Goal: Task Accomplishment & Management: Use online tool/utility

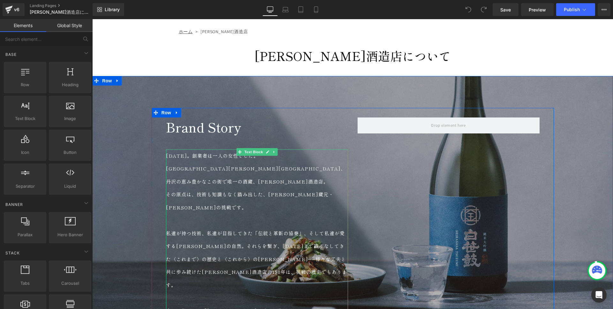
scroll to position [40, 0]
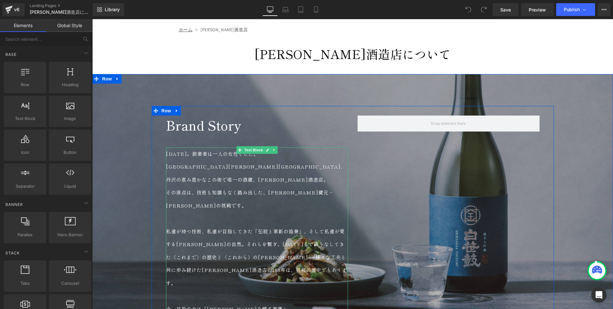
click at [199, 240] on p "私達が持つ技術、私達が目指してきた「伝統と革新の協奏」、そして私達が愛する[PERSON_NAME]の自然。それらを繋ぎ、[DATE]まで織りなしてきた〈これ…" at bounding box center [257, 257] width 182 height 65
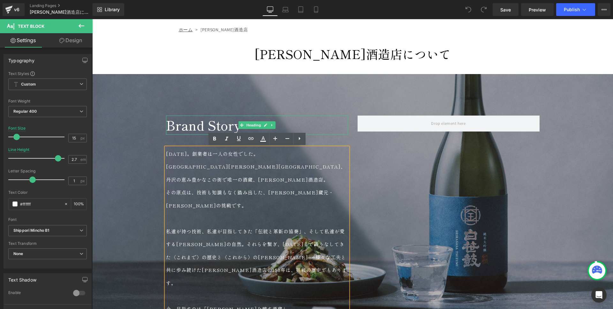
click at [190, 128] on h2 "Brand Story" at bounding box center [257, 125] width 182 height 19
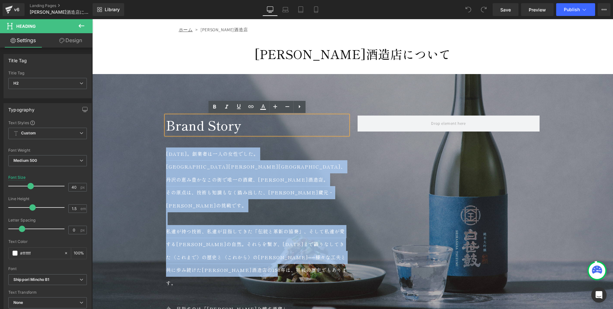
copy div "[DATE]。創業者は一人の女性でした。 [GEOGRAPHIC_DATA][PERSON_NAME][GEOGRAPHIC_DATA]、丹沢の恵み豊かなこの…"
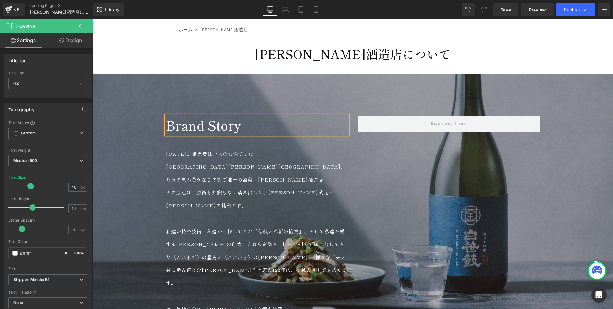
click at [133, 169] on div "Brand Story Heading [DATE]。創業者は一人の女性でした。 [GEOGRAPHIC_DATA][PERSON_NAME][GEOGRAP…" at bounding box center [352, 261] width 521 height 310
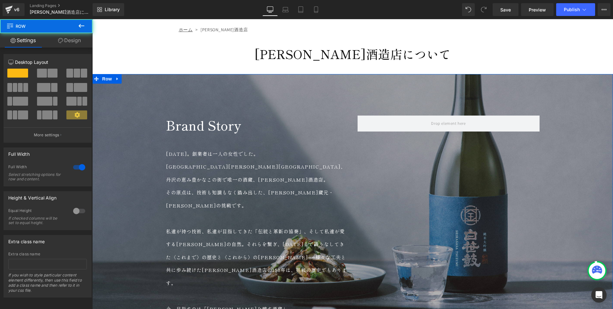
click at [138, 125] on div "Brand Story Heading [DATE]。創業者は一人の女性でした。 [GEOGRAPHIC_DATA][PERSON_NAME][GEOGRAP…" at bounding box center [352, 261] width 521 height 310
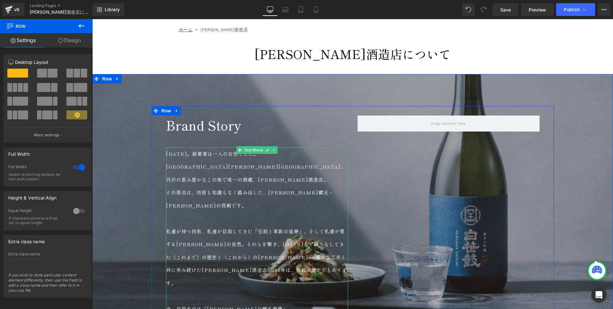
click at [254, 238] on p "私達が持つ技術、私達が目指してきた「伝統と革新の協奏」、そして私達が愛する[PERSON_NAME]の自然。それらを繋ぎ、[DATE]まで織りなしてきた〈これ…" at bounding box center [257, 257] width 182 height 65
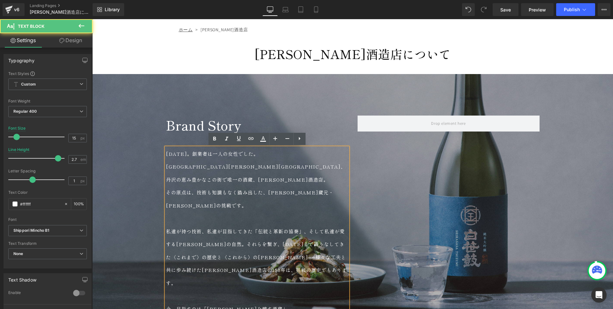
click at [323, 127] on h2 "Brand Story" at bounding box center [257, 125] width 182 height 19
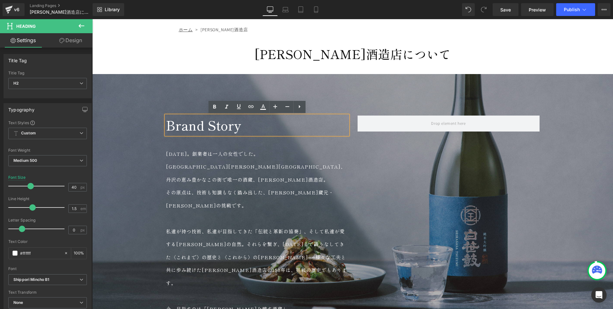
click at [368, 107] on div "Brand Story Heading [DATE]。創業者は一人の女性でした。 [GEOGRAPHIC_DATA][PERSON_NAME][GEOGRAP…" at bounding box center [353, 261] width 403 height 310
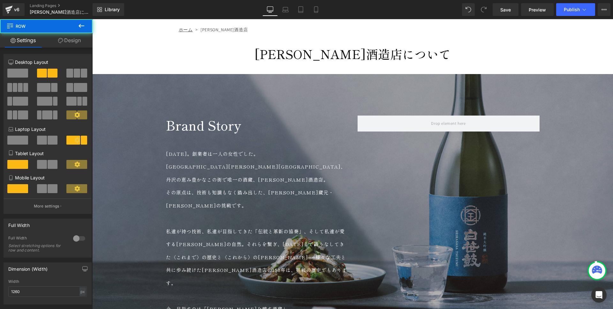
click at [368, 107] on div "Brand Story Heading [DATE]。創業者は一人の女性でした。 [GEOGRAPHIC_DATA][PERSON_NAME][GEOGRAP…" at bounding box center [353, 261] width 403 height 310
click at [103, 133] on div "Brand Story Heading [DATE]。創業者は一人の女性でした。 [GEOGRAPHIC_DATA][PERSON_NAME][GEOGRAP…" at bounding box center [352, 261] width 521 height 310
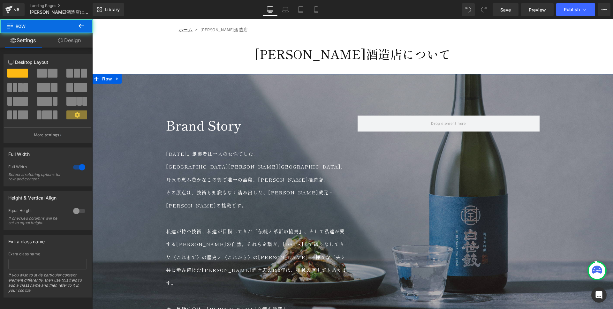
click at [120, 135] on div "Brand Story Heading [DATE]。創業者は一人の女性でした。 [GEOGRAPHIC_DATA][PERSON_NAME][GEOGRAP…" at bounding box center [352, 261] width 521 height 310
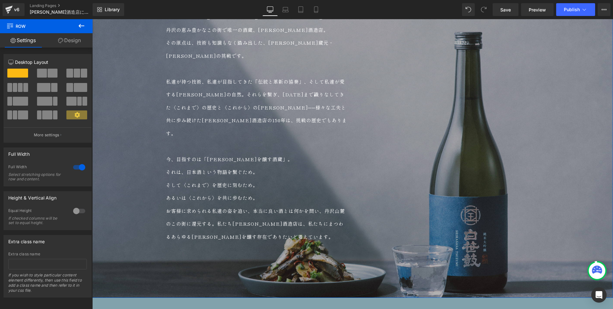
scroll to position [192, 0]
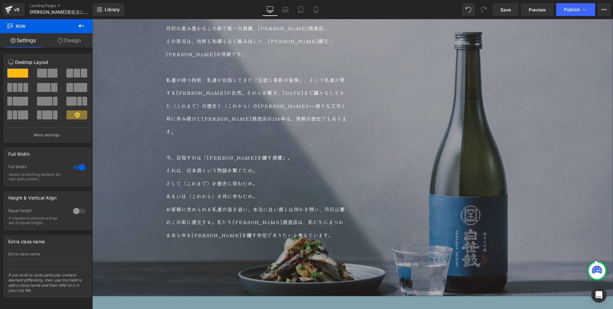
click at [144, 137] on div "Brand Story Heading [DATE]。創業者は一人の女性でした。 [GEOGRAPHIC_DATA][PERSON_NAME][GEOGRAP…" at bounding box center [352, 110] width 521 height 310
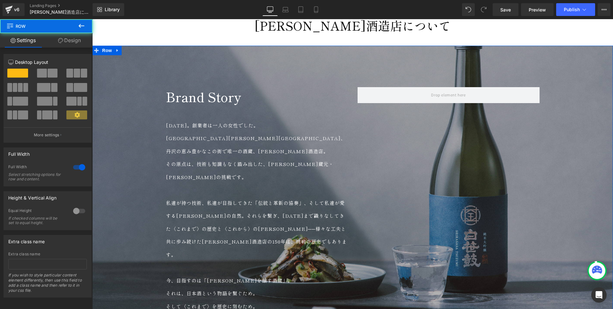
scroll to position [41, 0]
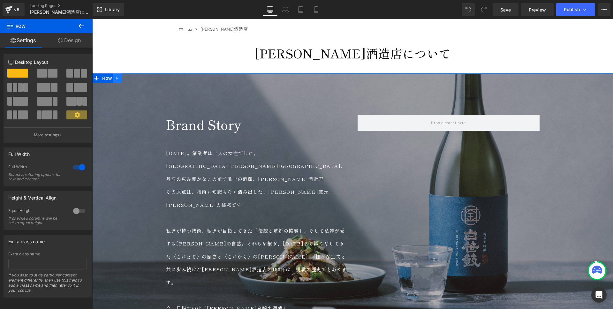
click at [119, 80] on icon at bounding box center [117, 78] width 4 height 5
click at [127, 80] on icon at bounding box center [126, 78] width 4 height 4
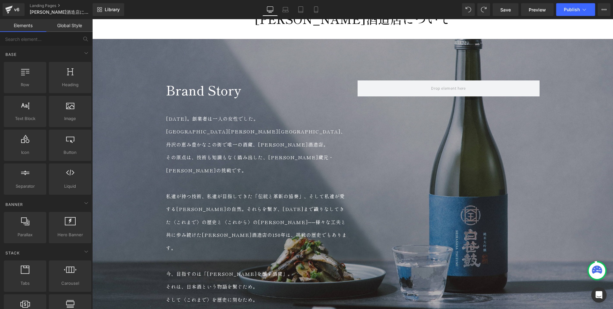
scroll to position [0, 0]
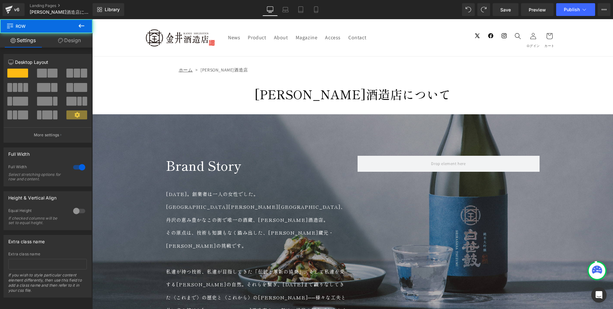
click at [145, 155] on div "Brand Story Heading [DATE]。創業者は一人の女性でした。 [GEOGRAPHIC_DATA][PERSON_NAME][GEOGRAP…" at bounding box center [352, 301] width 521 height 310
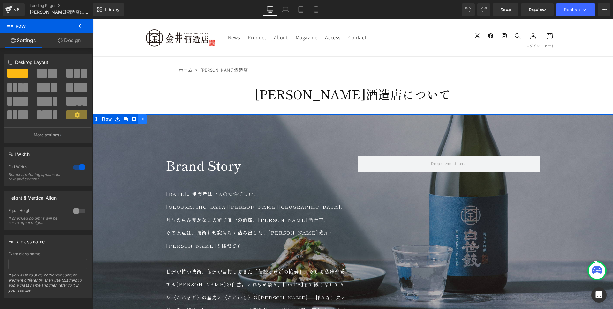
click at [145, 123] on link at bounding box center [142, 119] width 8 height 10
click at [117, 117] on icon at bounding box center [117, 119] width 4 height 5
click at [117, 120] on icon at bounding box center [117, 119] width 4 height 5
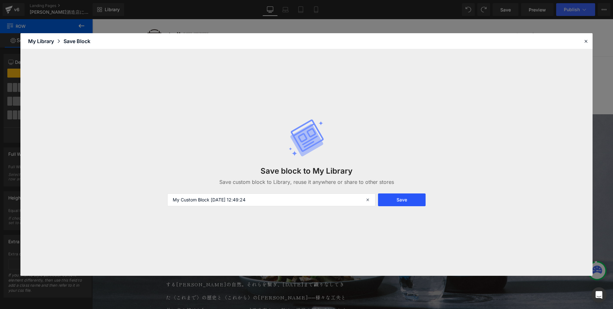
click at [395, 201] on button "Save" at bounding box center [402, 200] width 48 height 13
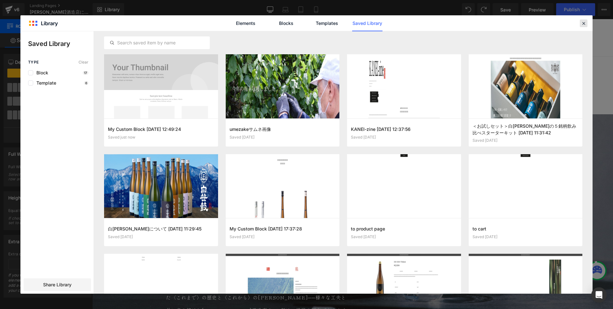
click at [584, 24] on icon at bounding box center [584, 23] width 6 height 6
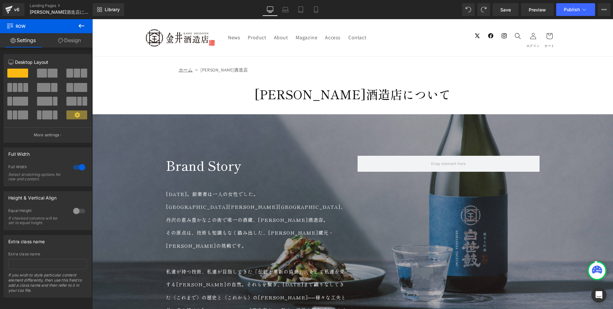
click at [187, 171] on h2 "Brand Story" at bounding box center [257, 165] width 182 height 19
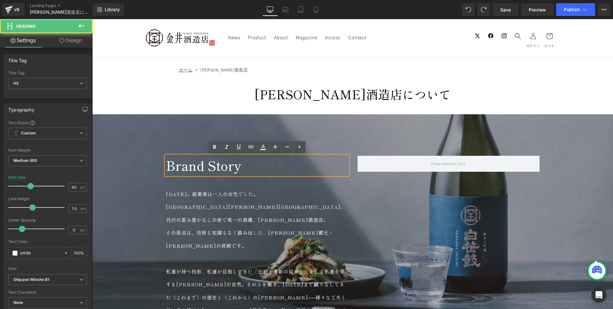
click at [170, 134] on div "Brand Story Heading [DATE]。創業者は一人の女性でした。 [GEOGRAPHIC_DATA][PERSON_NAME][GEOGRAP…" at bounding box center [352, 301] width 521 height 374
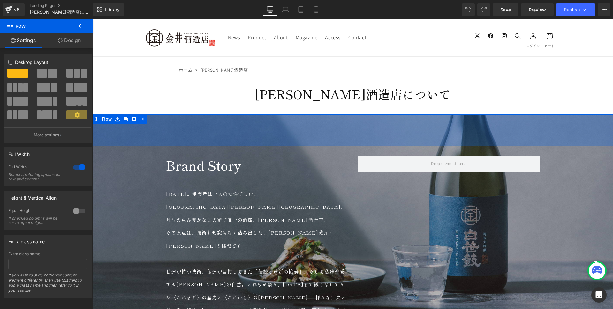
click at [154, 116] on div "Brand Story Heading [DATE]。創業者は一人の女性でした。 [GEOGRAPHIC_DATA][PERSON_NAME][GEOGRAP…" at bounding box center [352, 301] width 521 height 374
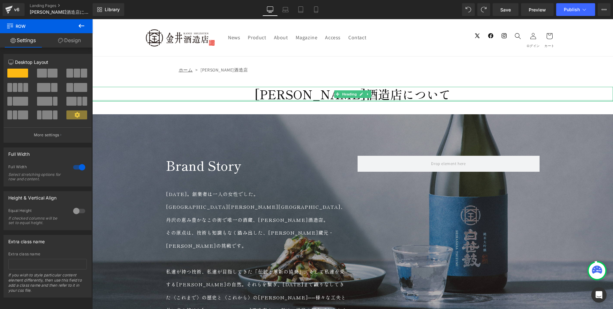
click at [165, 100] on div at bounding box center [352, 101] width 521 height 2
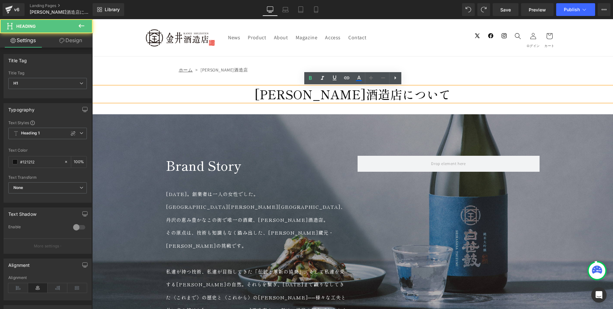
click at [92, 19] on div "100px" at bounding box center [92, 19] width 0 height 0
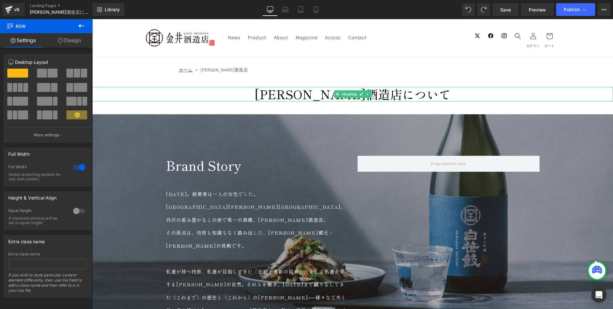
click at [124, 89] on h1 "[PERSON_NAME]酒造店について" at bounding box center [352, 94] width 521 height 15
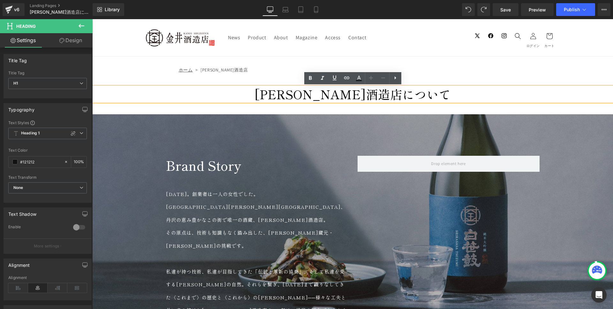
click at [218, 171] on h2 "Brand Story" at bounding box center [257, 165] width 182 height 19
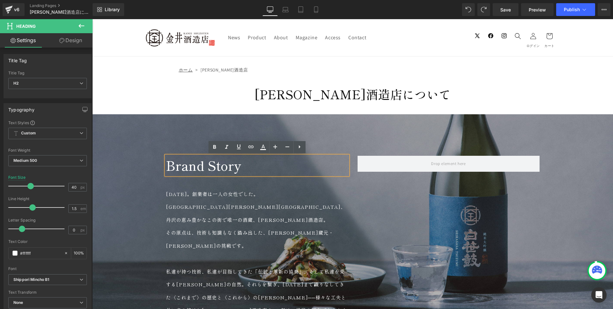
click at [274, 211] on p "[GEOGRAPHIC_DATA][PERSON_NAME][GEOGRAPHIC_DATA]、丹沢の恵み豊かなこの街で唯一の酒蔵、[PERSON_NAME]…" at bounding box center [257, 214] width 182 height 26
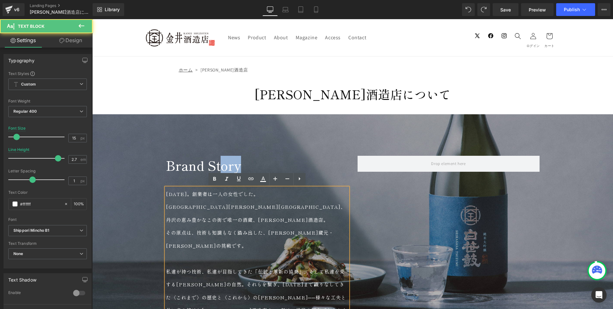
copy h2 "ory"
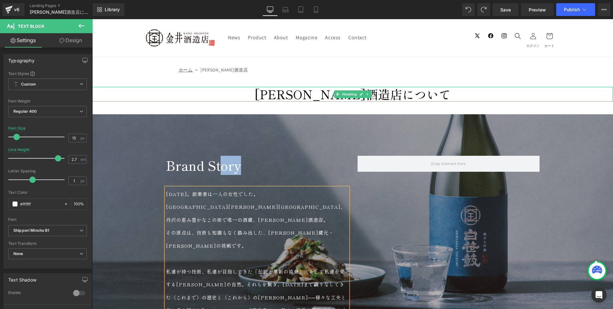
click at [316, 98] on h1 "[PERSON_NAME]酒造店について" at bounding box center [352, 94] width 521 height 15
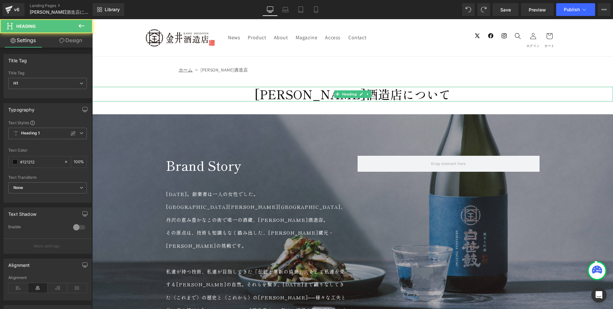
click at [306, 96] on h1 "[PERSON_NAME]酒造店について" at bounding box center [352, 94] width 521 height 15
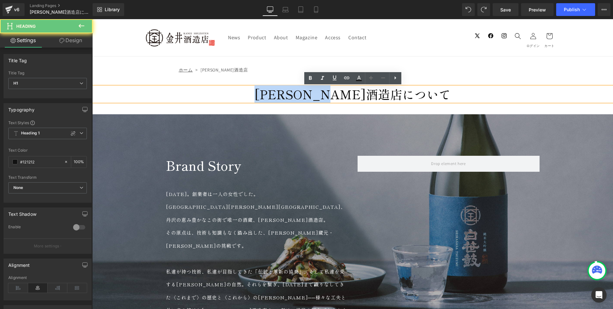
click at [306, 96] on h1 "[PERSON_NAME]酒造店について" at bounding box center [352, 94] width 521 height 15
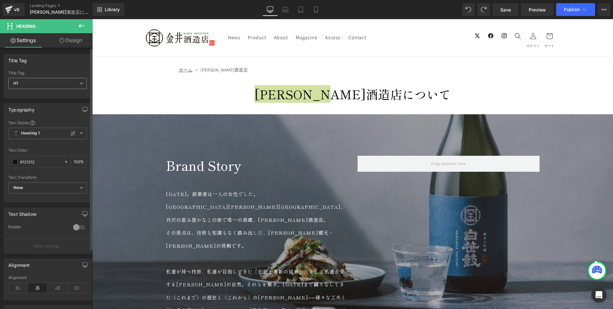
click at [60, 85] on span "H1" at bounding box center [47, 83] width 79 height 11
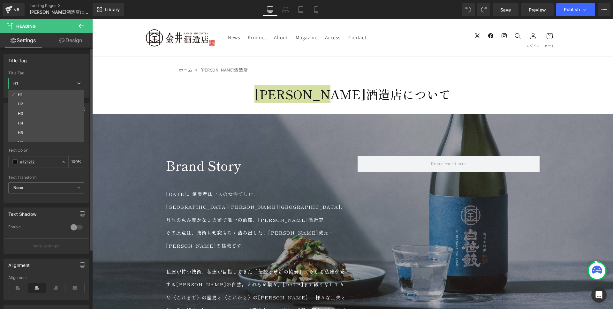
click at [60, 85] on span "H1" at bounding box center [46, 83] width 76 height 11
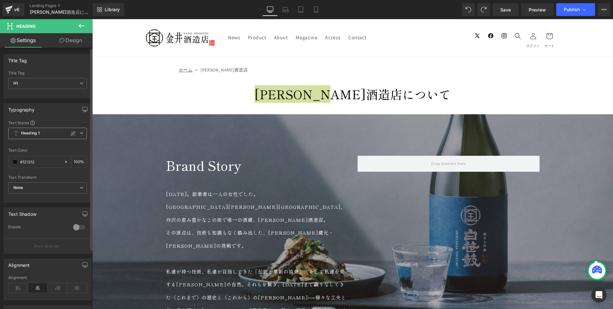
click at [51, 137] on span "Heading 1" at bounding box center [47, 134] width 79 height 12
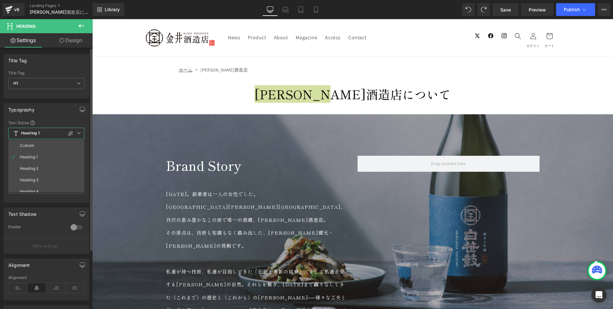
click at [51, 137] on span "Heading 1" at bounding box center [46, 134] width 76 height 12
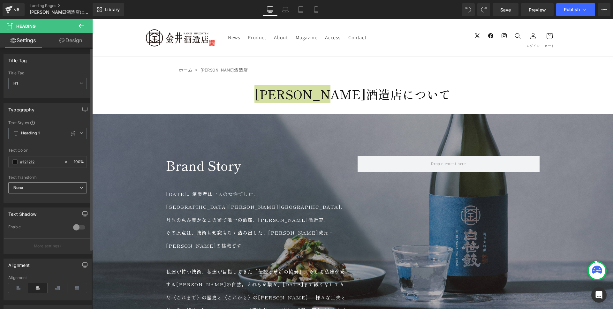
click at [71, 191] on span "None" at bounding box center [47, 187] width 79 height 11
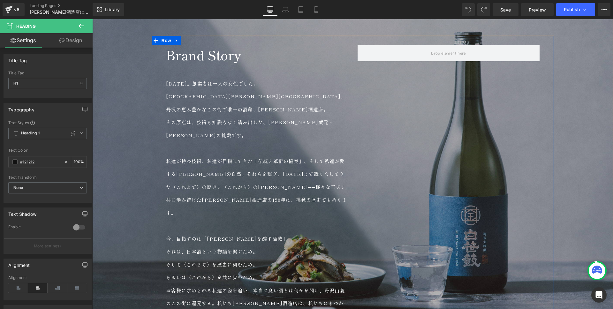
scroll to position [111, 0]
click at [201, 96] on p "[GEOGRAPHIC_DATA][PERSON_NAME][GEOGRAPHIC_DATA]、丹沢の恵み豊かなこの街で唯一の酒蔵、[PERSON_NAME]…" at bounding box center [257, 102] width 182 height 26
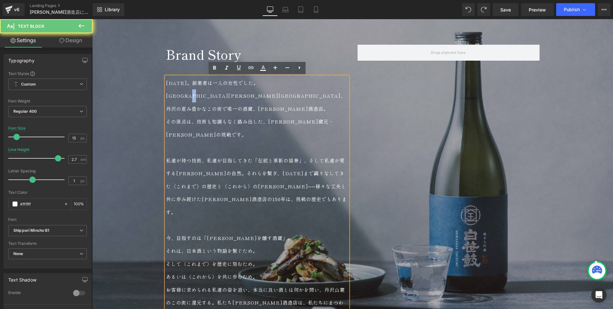
click at [201, 96] on p "[GEOGRAPHIC_DATA][PERSON_NAME][GEOGRAPHIC_DATA]、丹沢の恵み豊かなこの街で唯一の酒蔵、[PERSON_NAME]…" at bounding box center [257, 102] width 182 height 26
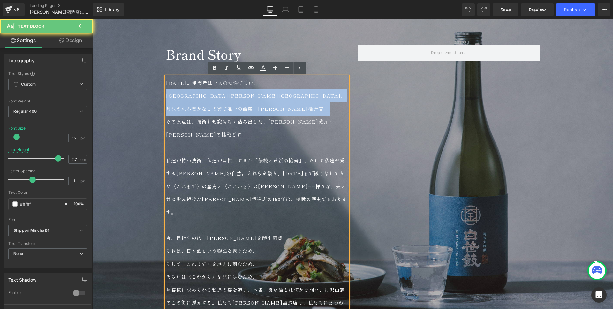
click at [201, 96] on p "[GEOGRAPHIC_DATA][PERSON_NAME][GEOGRAPHIC_DATA]、丹沢の恵み豊かなこの街で唯一の酒蔵、[PERSON_NAME]…" at bounding box center [257, 102] width 182 height 26
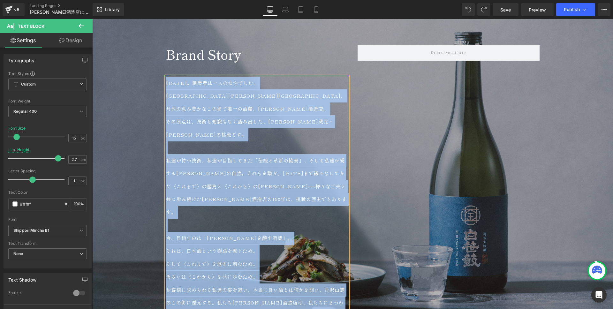
copy div "lore。ipsumdolorsi。 ametcon、adipiscingelitsed、doeiu。 tempo、incididuntutl、et do・m…"
